Goal: Task Accomplishment & Management: Use online tool/utility

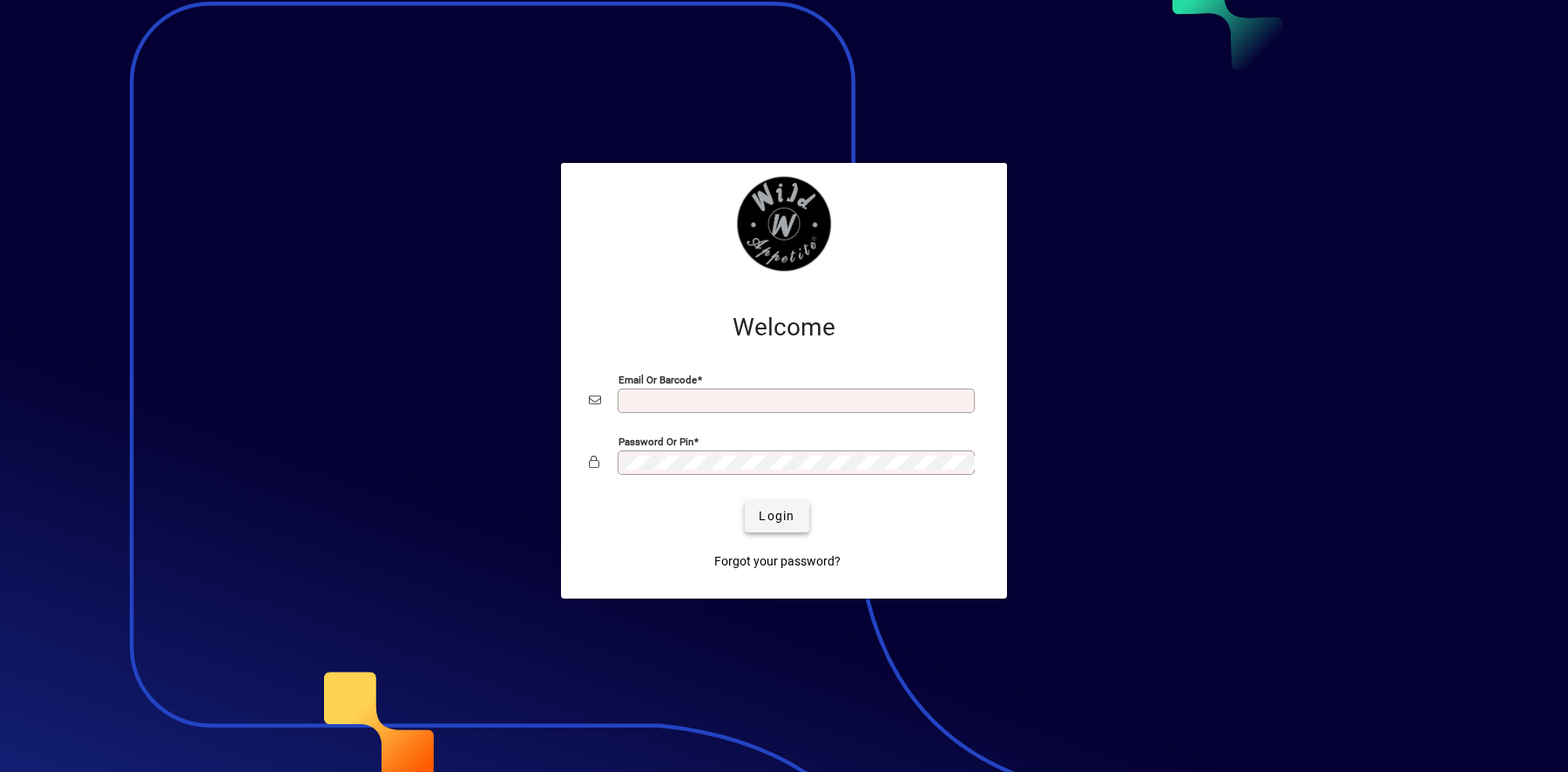
type input "**********"
click at [785, 528] on span "submit" at bounding box center [776, 516] width 63 height 42
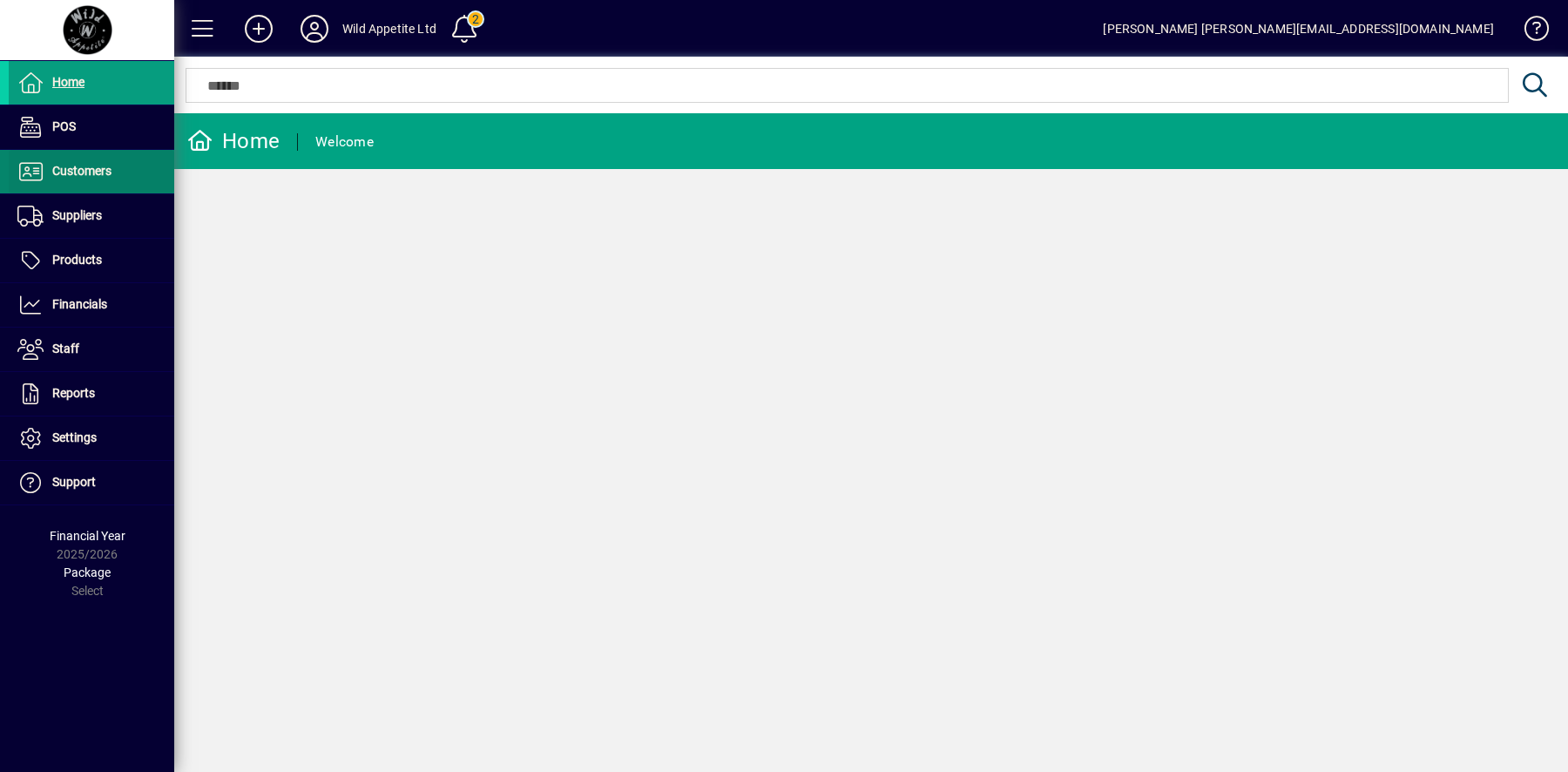
click at [82, 170] on span "Customers" at bounding box center [81, 171] width 60 height 14
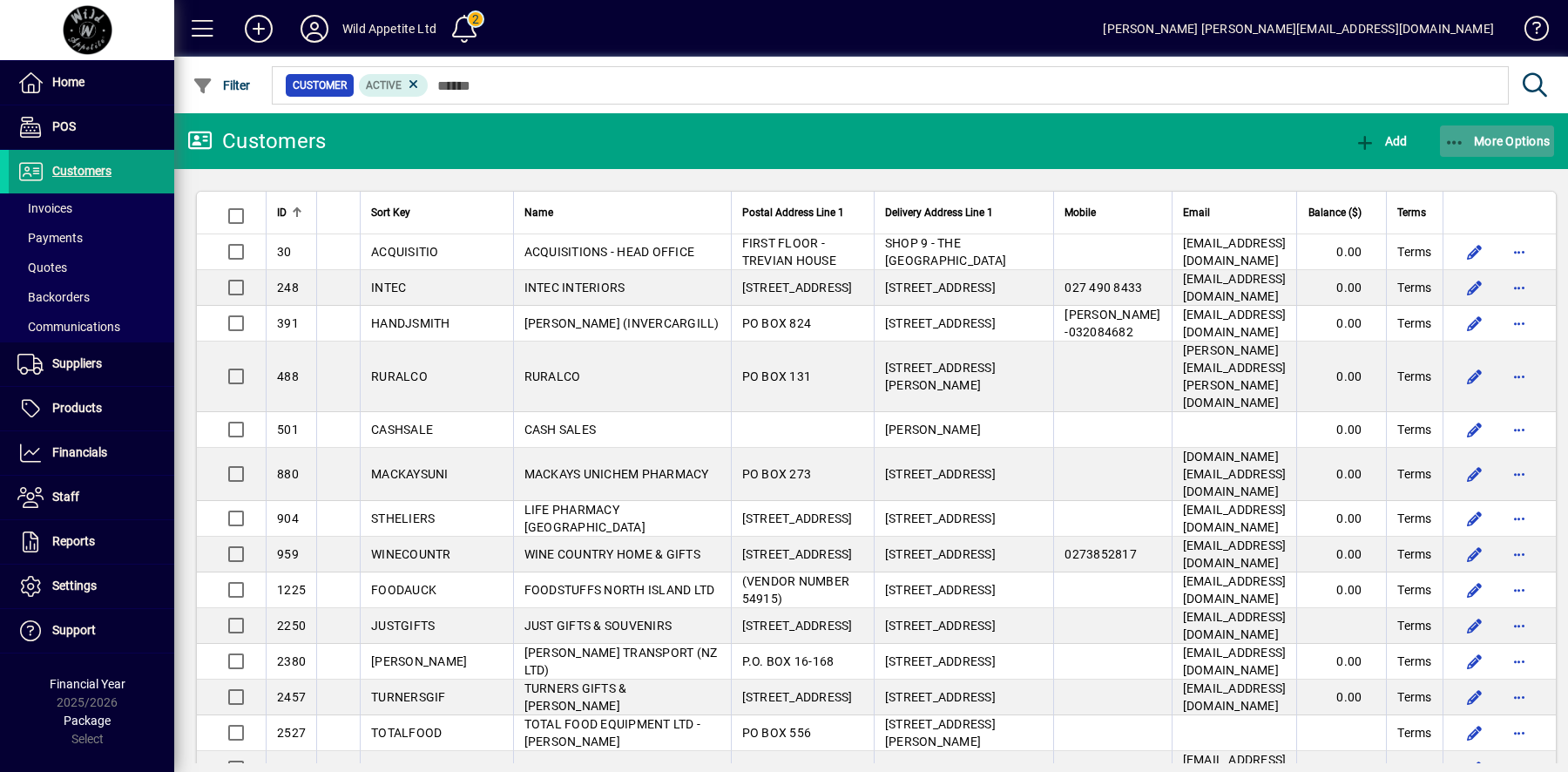
click at [1523, 150] on span "button" at bounding box center [1497, 141] width 115 height 42
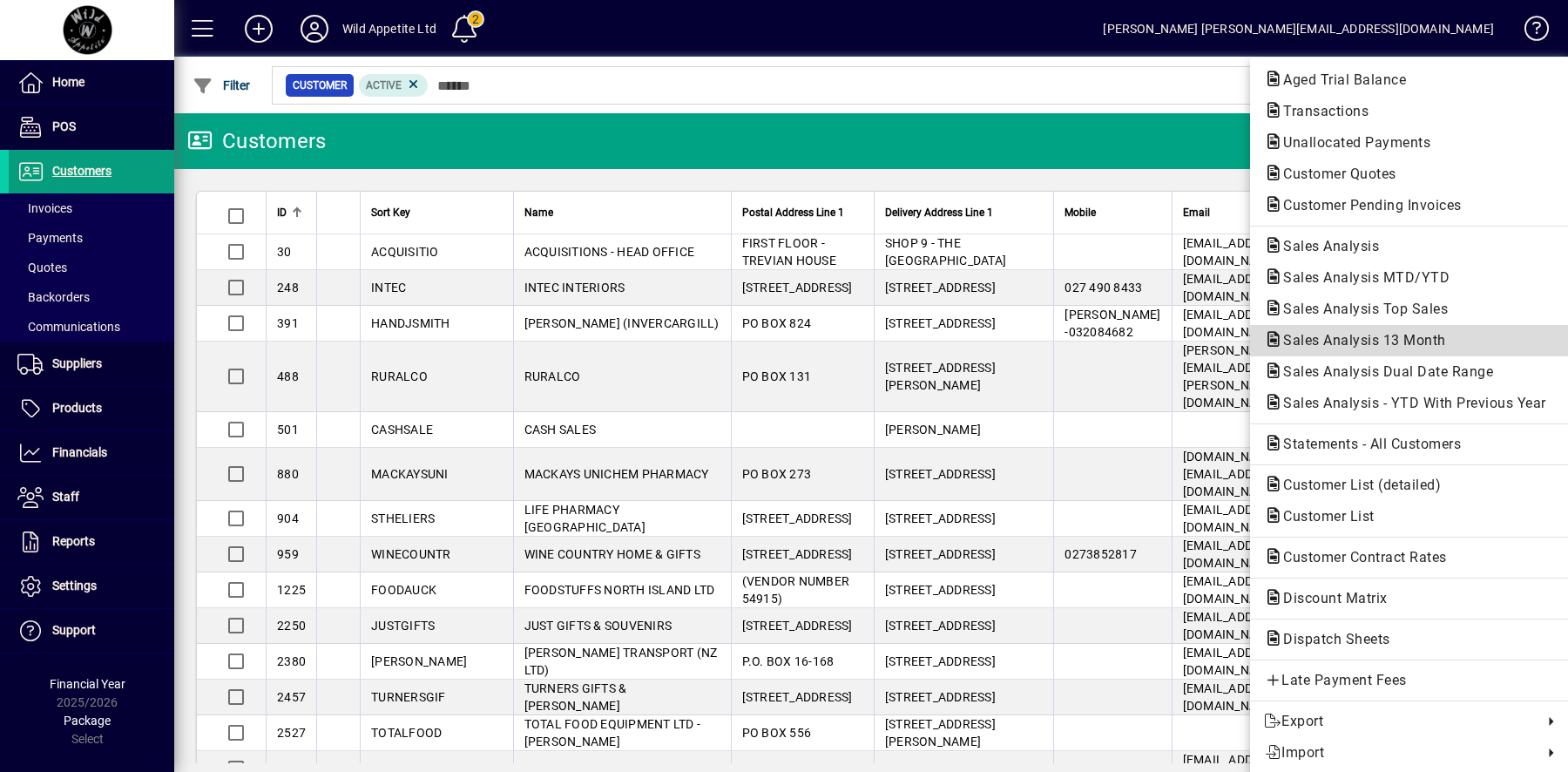
click at [1390, 332] on span "Sales Analysis 13 Month" at bounding box center [1359, 339] width 190 height 16
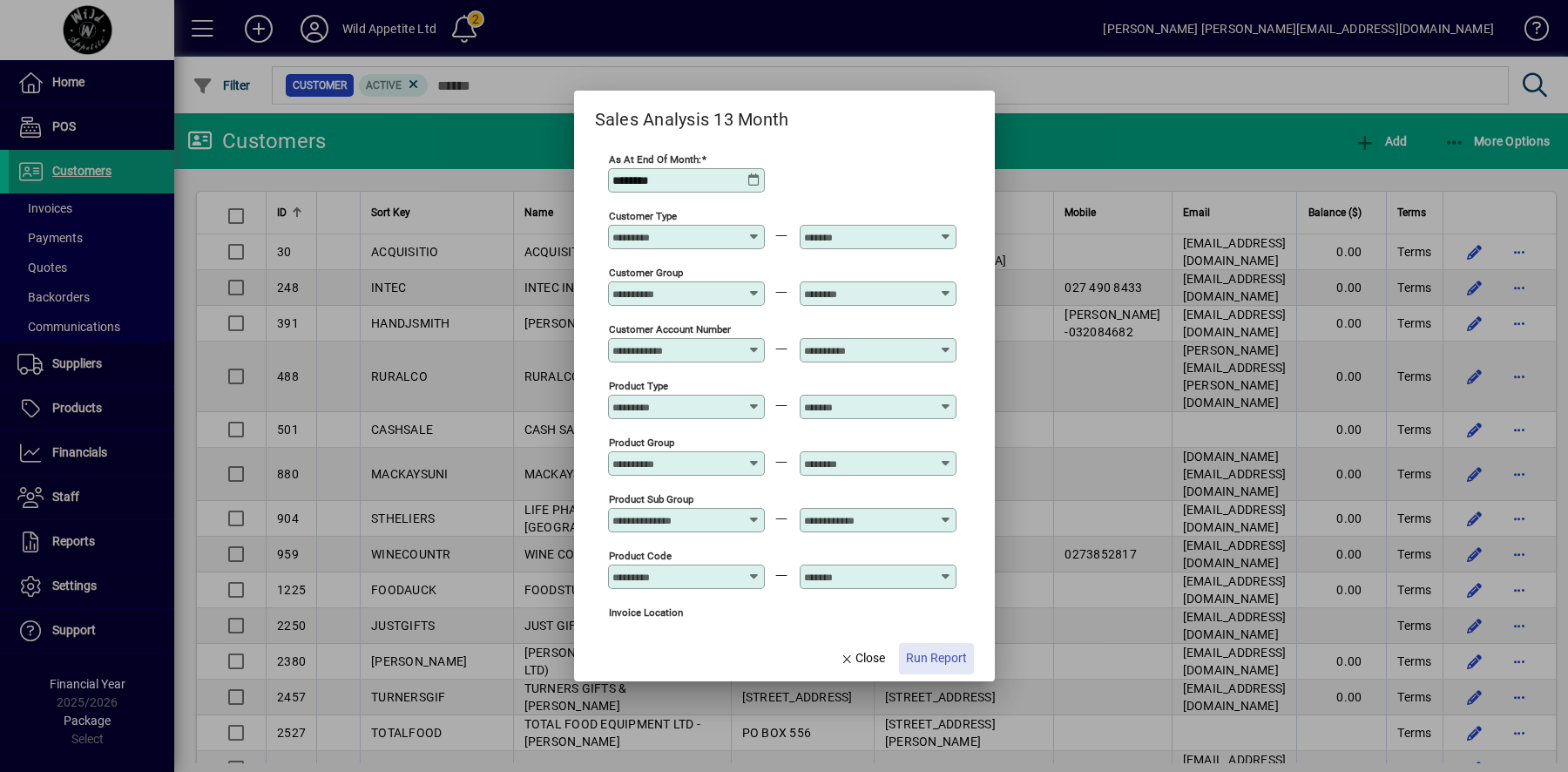
click at [933, 655] on span "Run Report" at bounding box center [936, 657] width 61 height 18
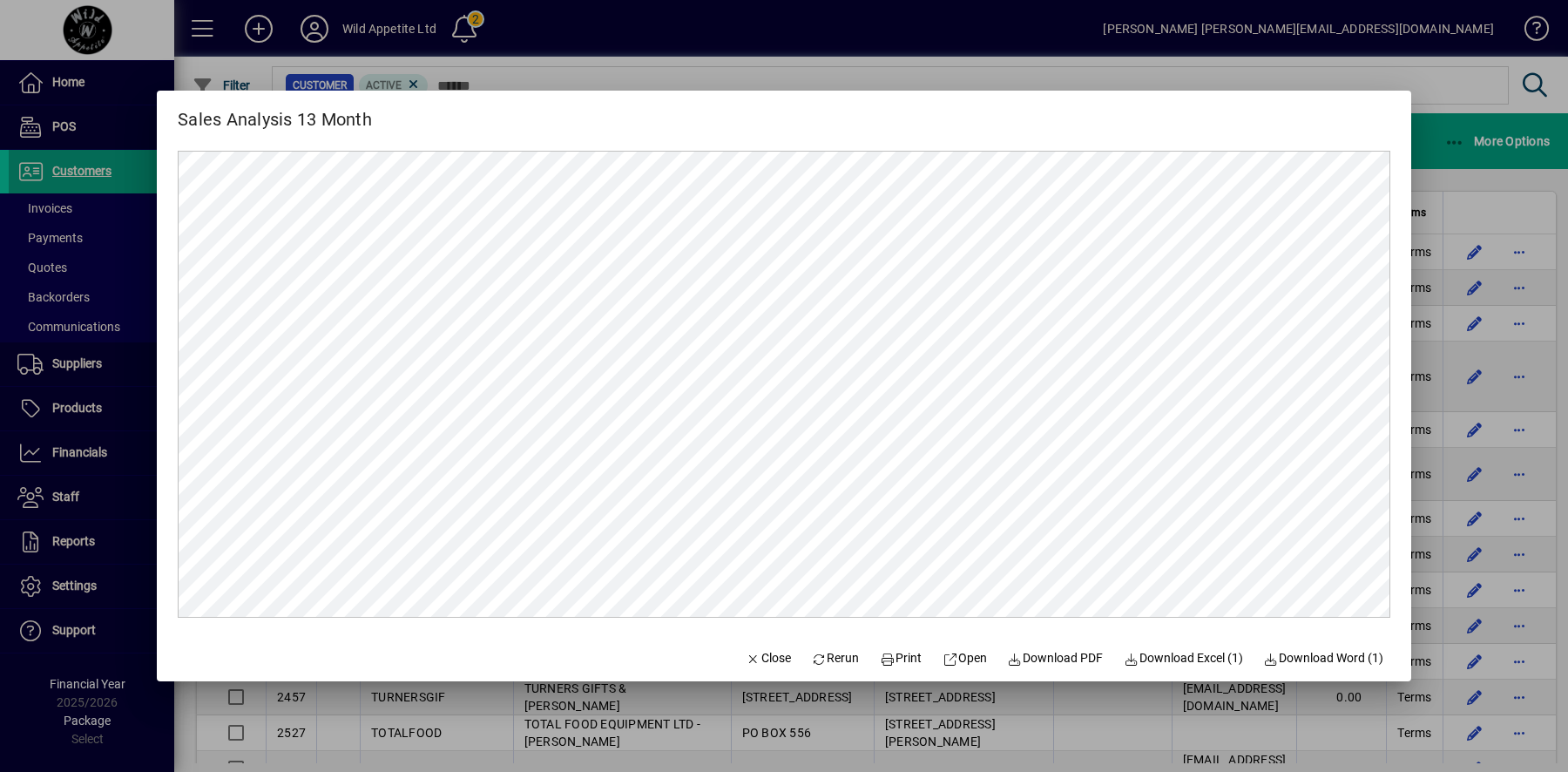
click at [1509, 183] on div at bounding box center [784, 386] width 1568 height 772
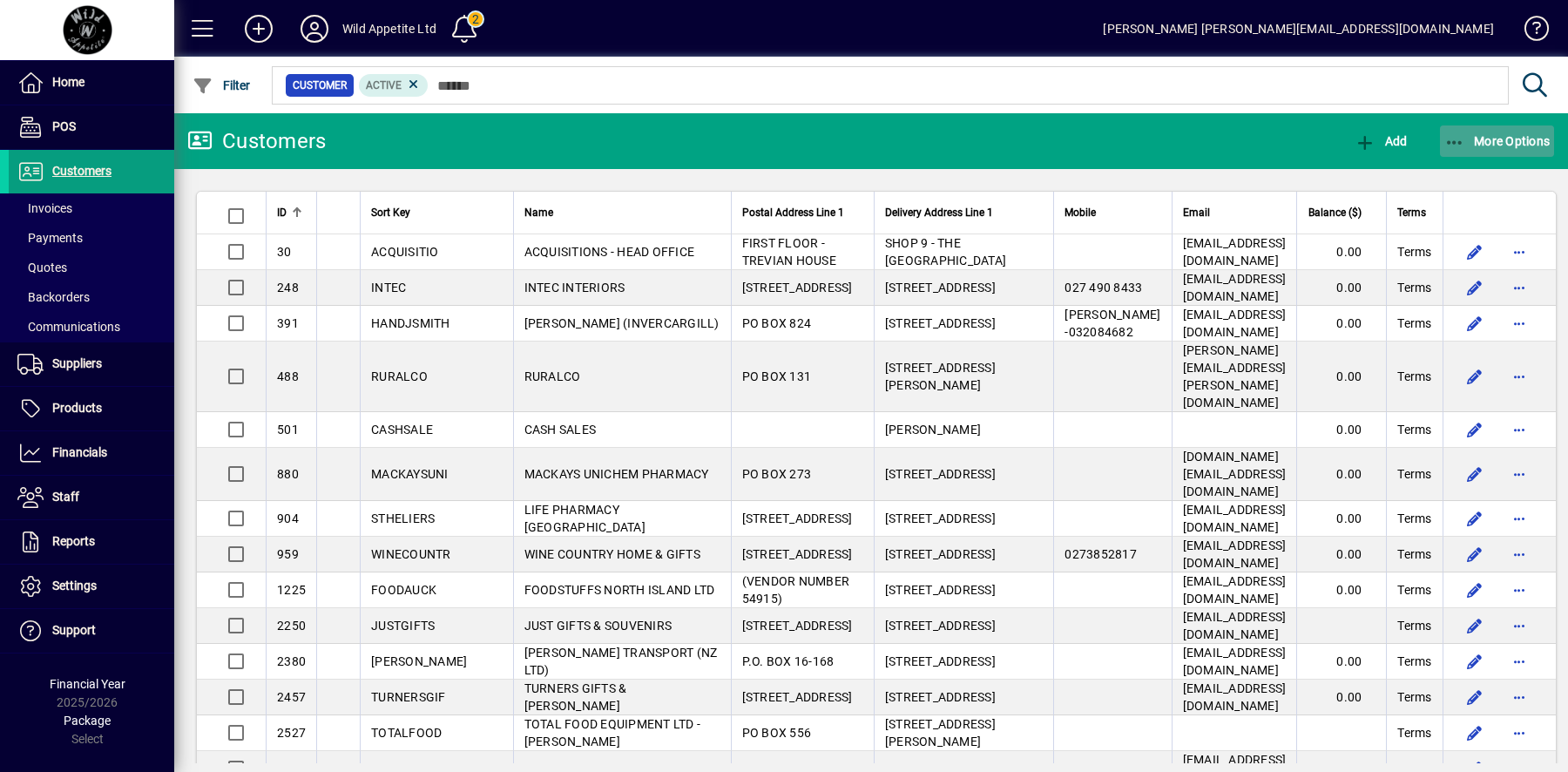
click at [1514, 145] on span "More Options" at bounding box center [1498, 141] width 106 height 14
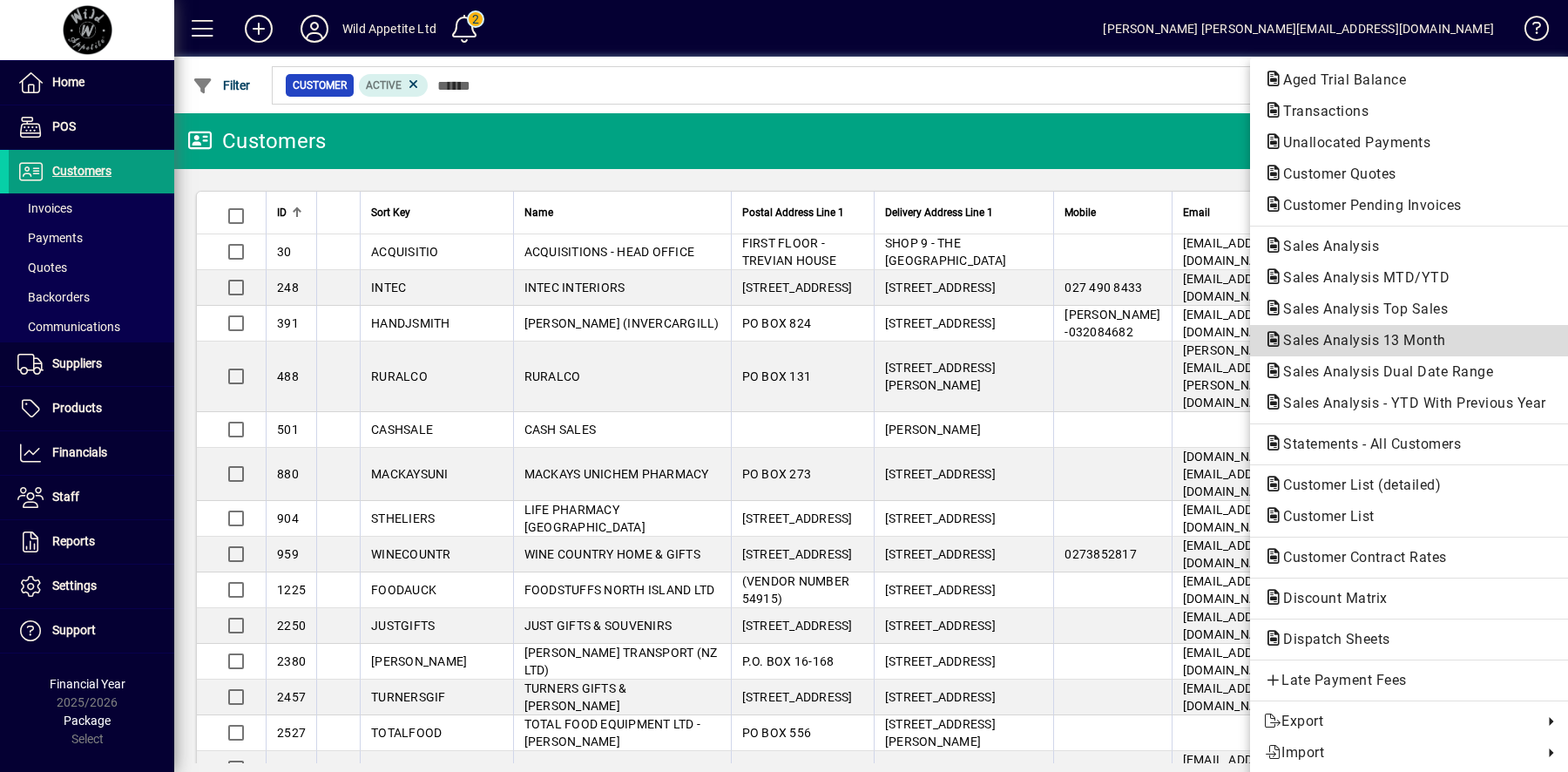
click at [1417, 339] on span "Sales Analysis 13 Month" at bounding box center [1359, 339] width 190 height 16
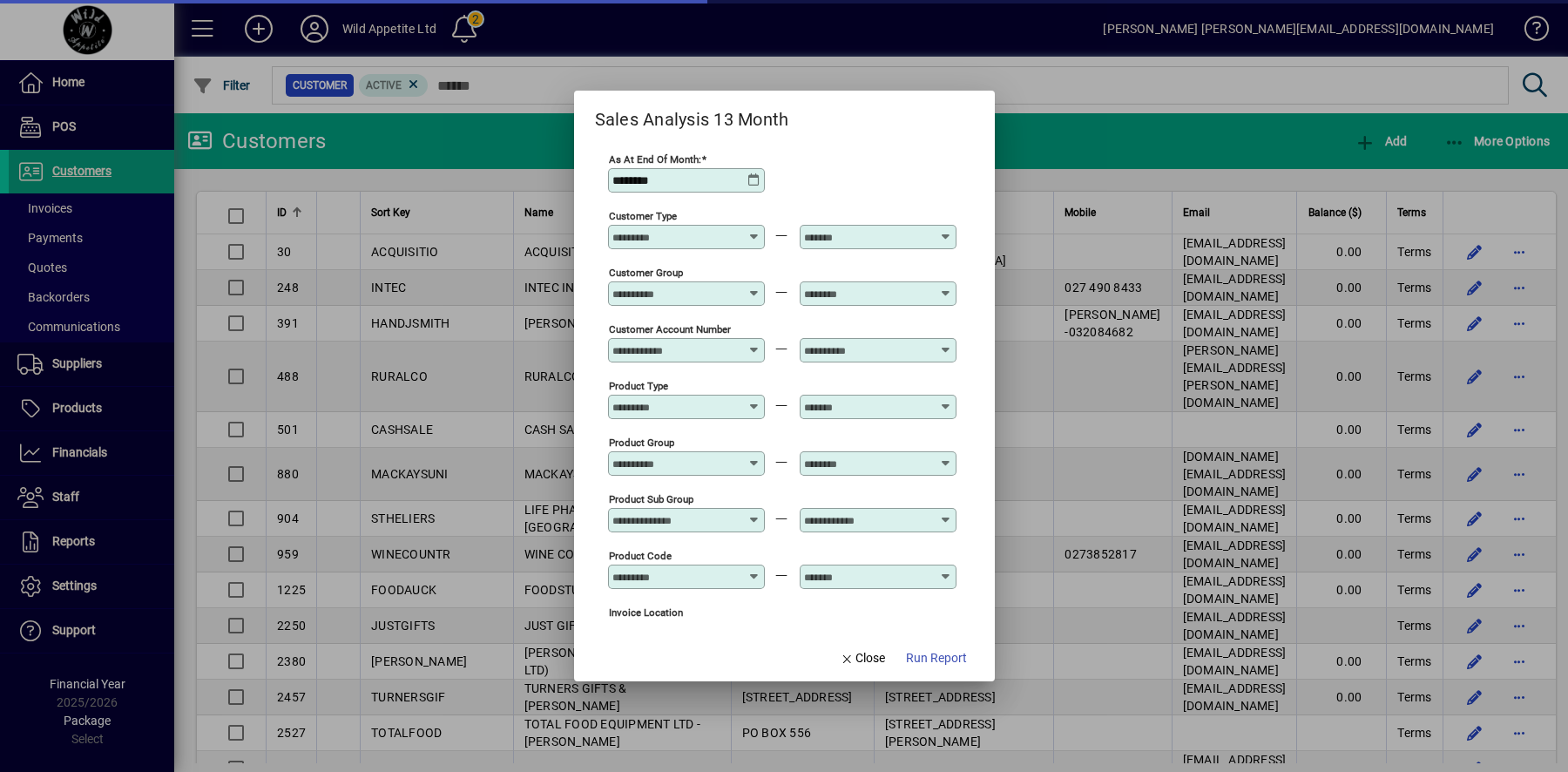
type input "**********"
click at [755, 184] on icon at bounding box center [754, 180] width 14 height 14
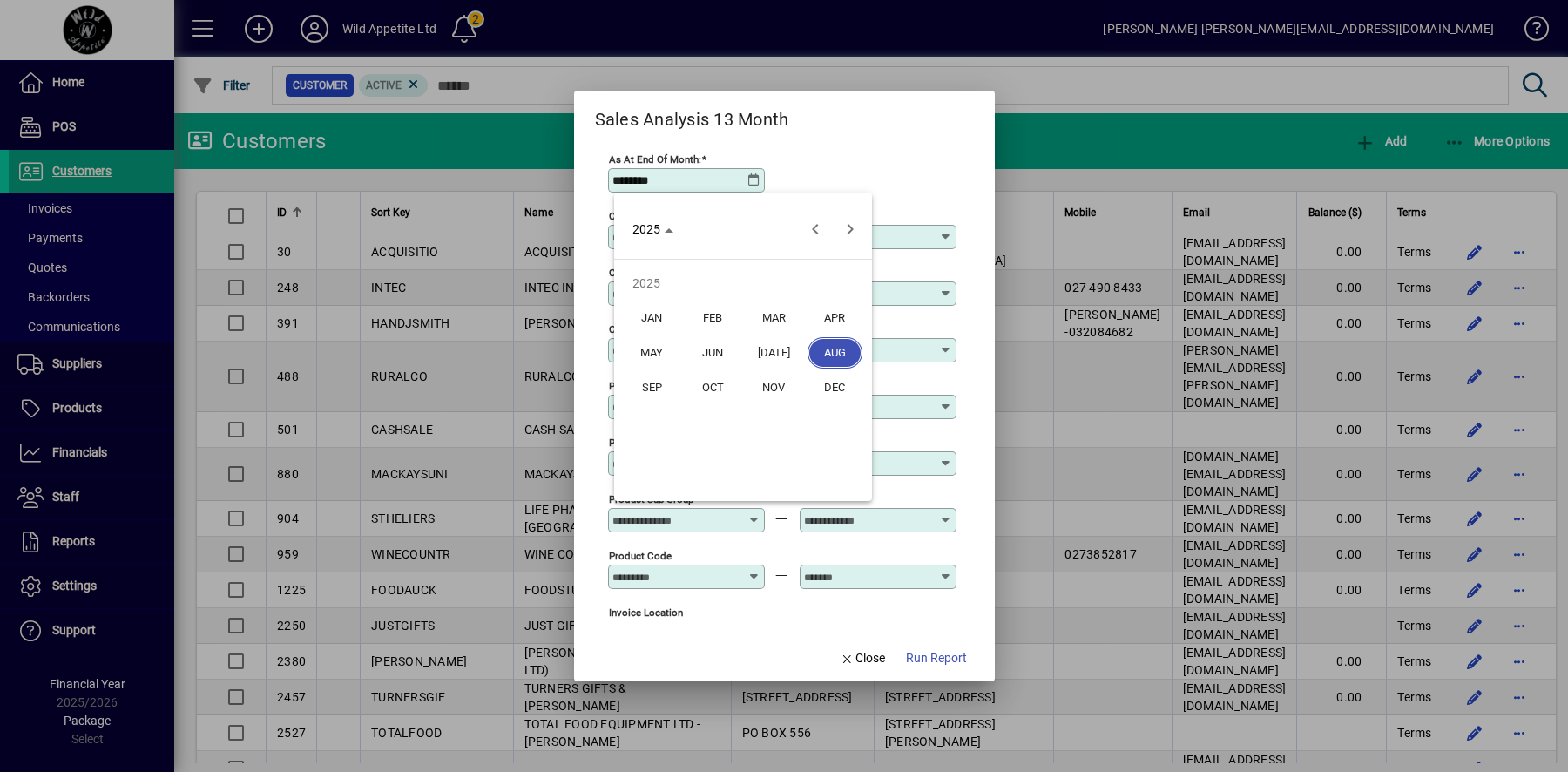
click at [770, 352] on span "JUL" at bounding box center [774, 352] width 55 height 31
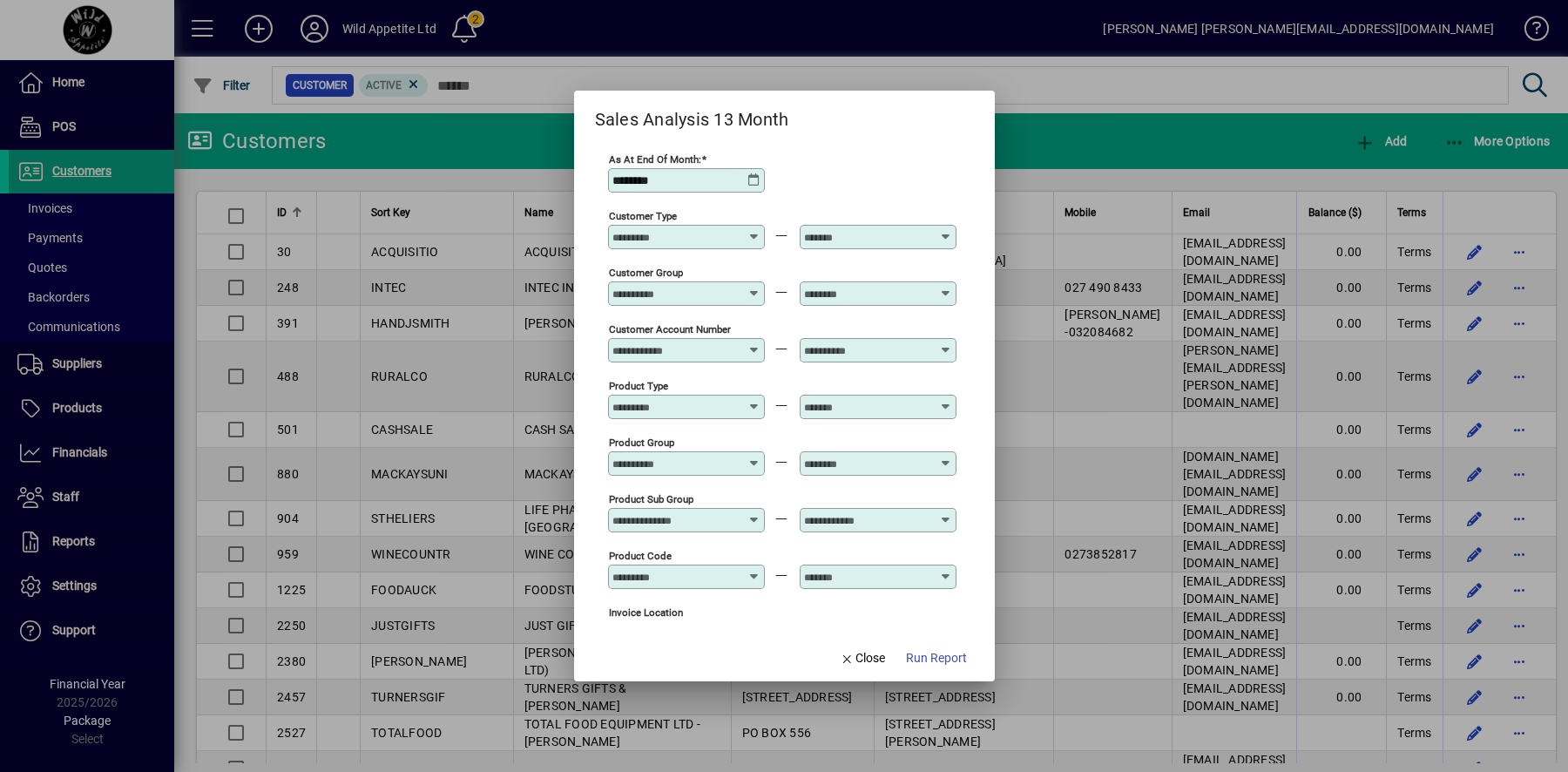
type input "********"
click at [924, 659] on span "Run Report" at bounding box center [936, 657] width 61 height 18
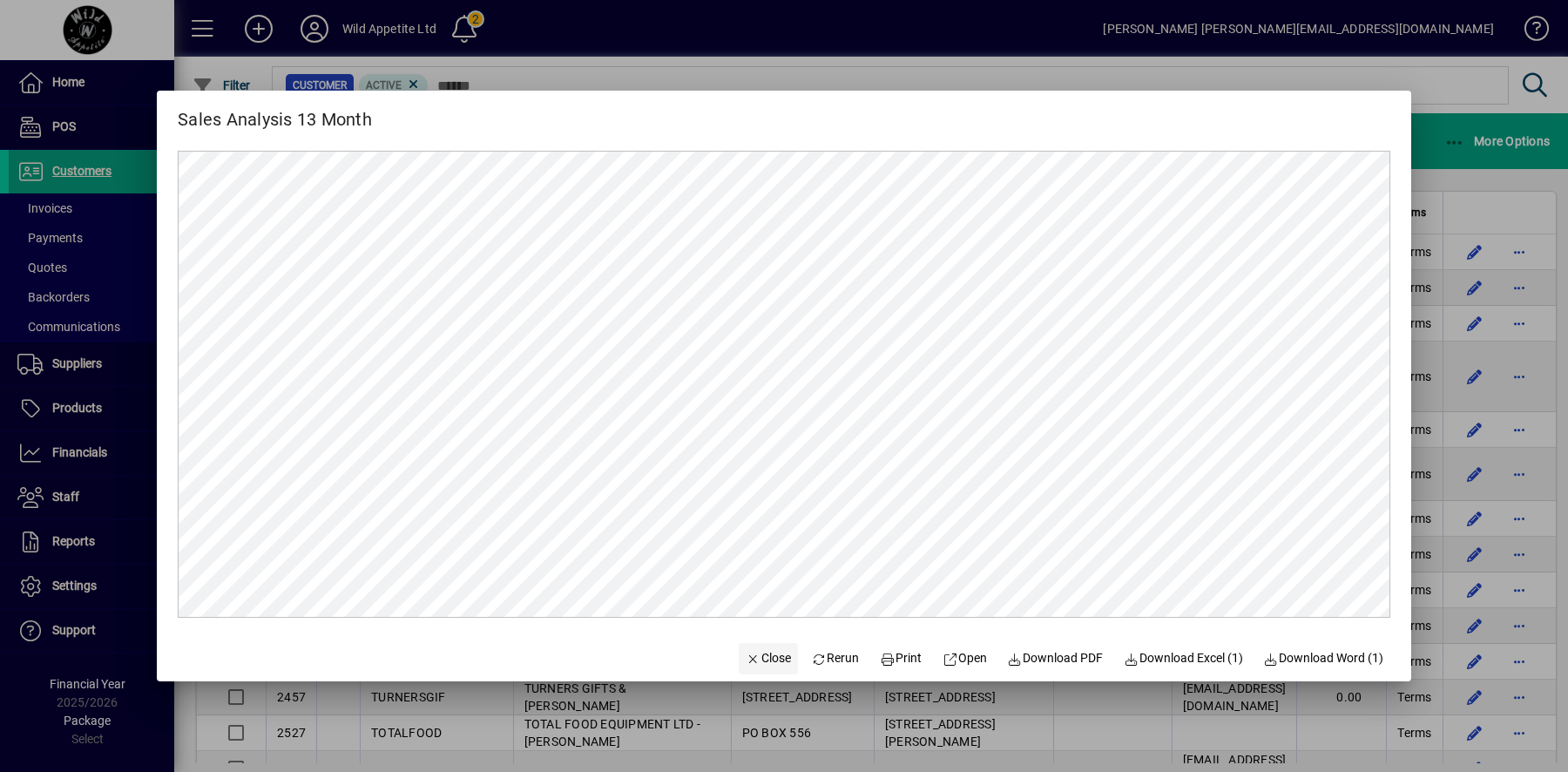
click at [764, 664] on span "Close" at bounding box center [768, 657] width 45 height 18
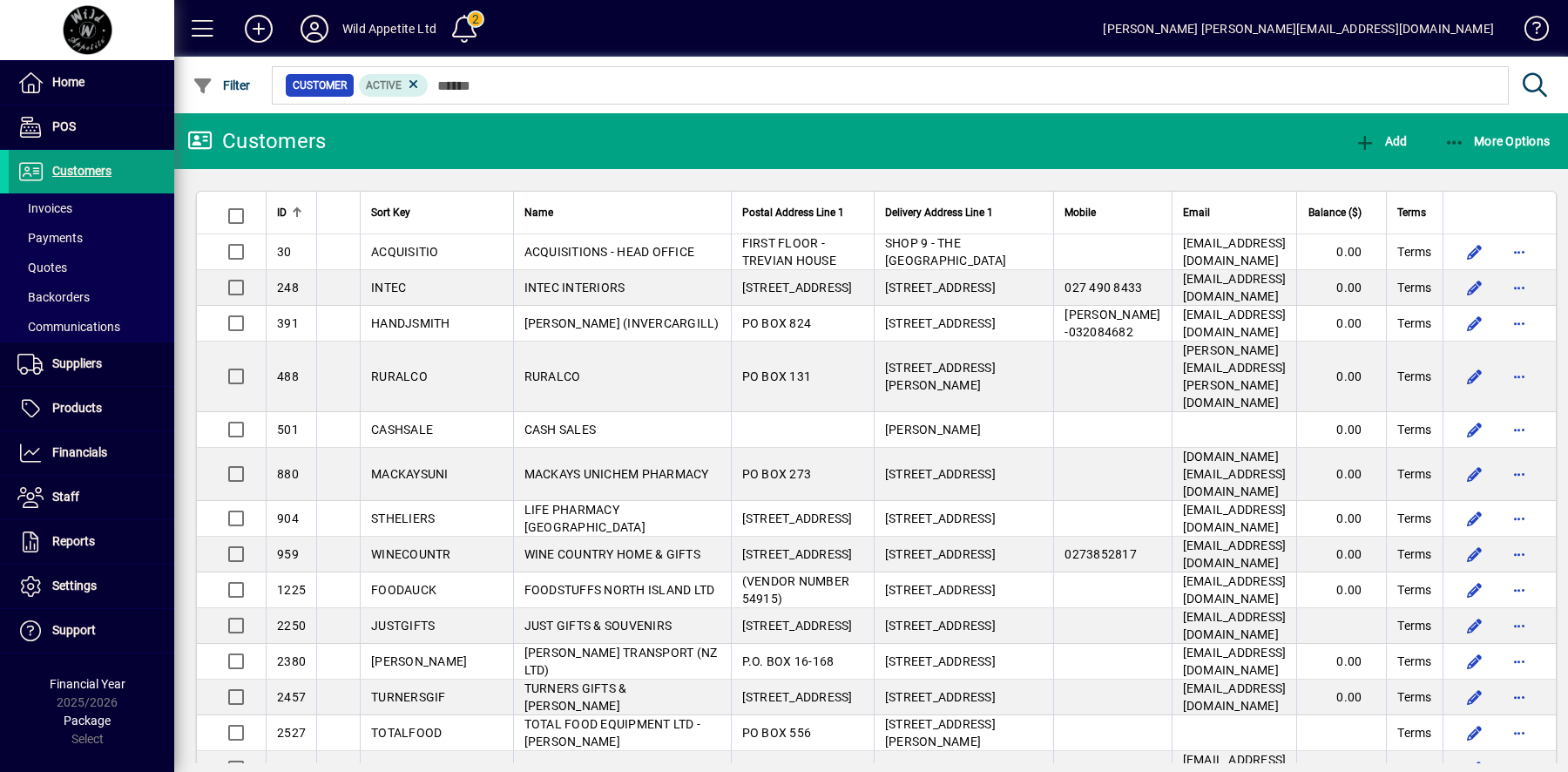
click at [323, 35] on icon at bounding box center [315, 28] width 35 height 27
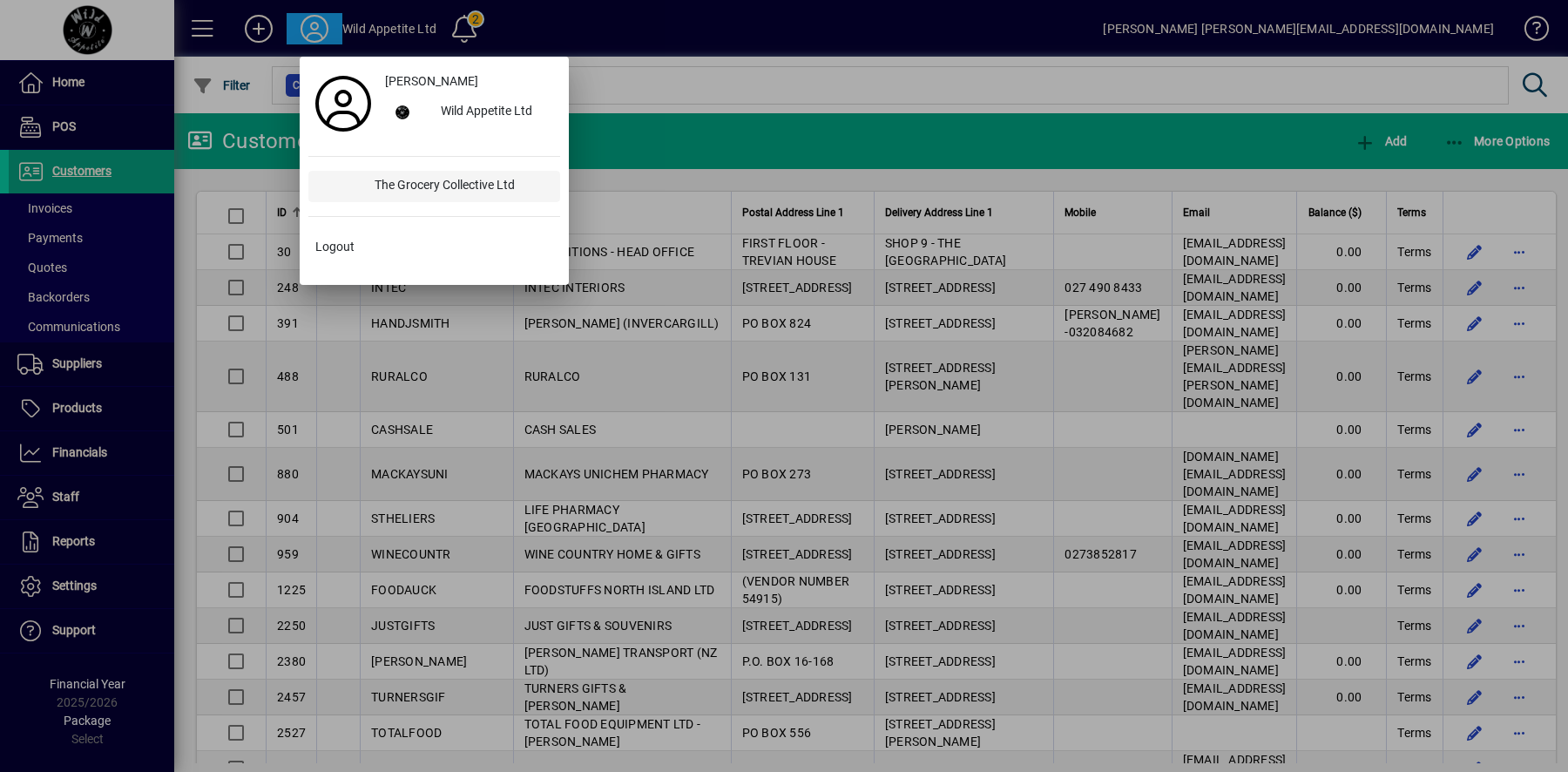
click at [416, 189] on div "The Grocery Collective Ltd" at bounding box center [460, 186] width 200 height 31
